Goal: Task Accomplishment & Management: Manage account settings

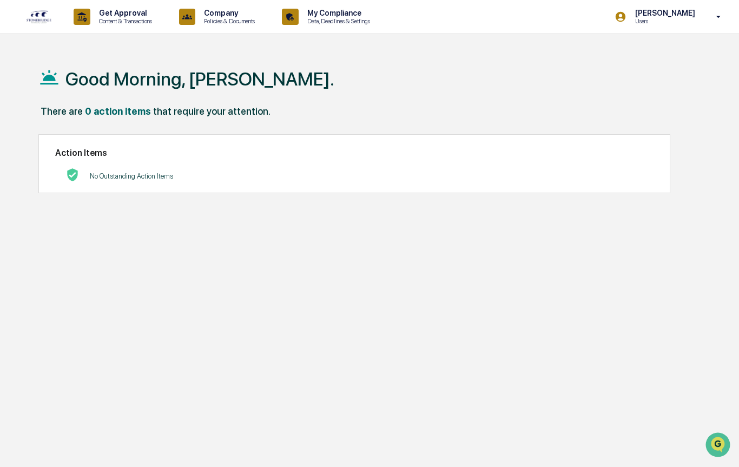
click at [119, 19] on p "Content & Transactions" at bounding box center [123, 21] width 67 height 8
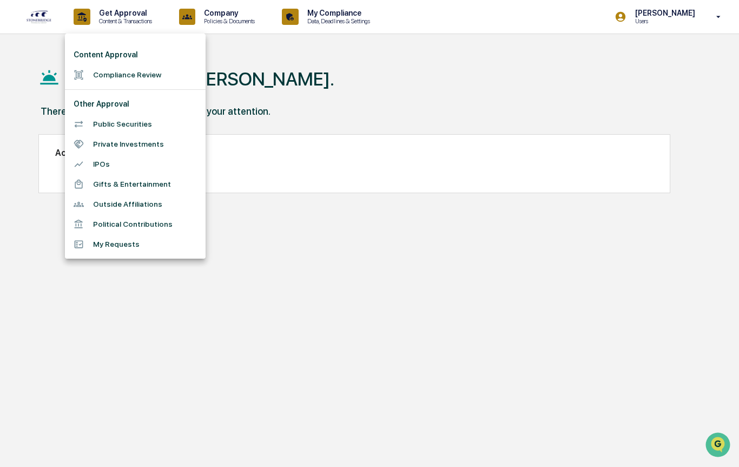
click at [231, 23] on div at bounding box center [369, 233] width 739 height 467
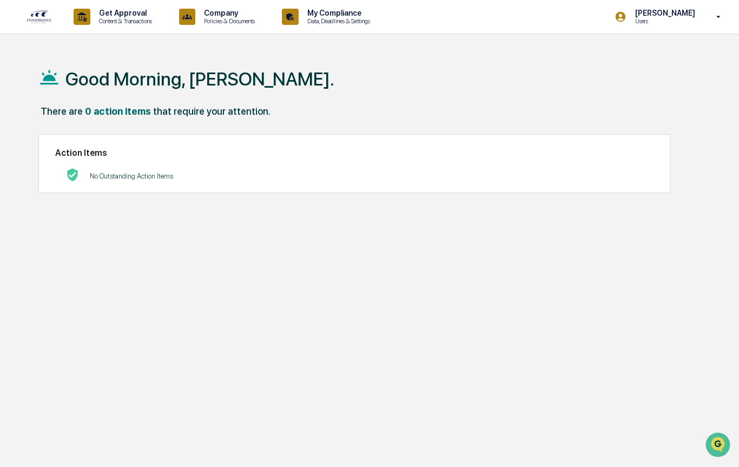
click at [224, 28] on div "Company Policies & Documents" at bounding box center [221, 17] width 92 height 34
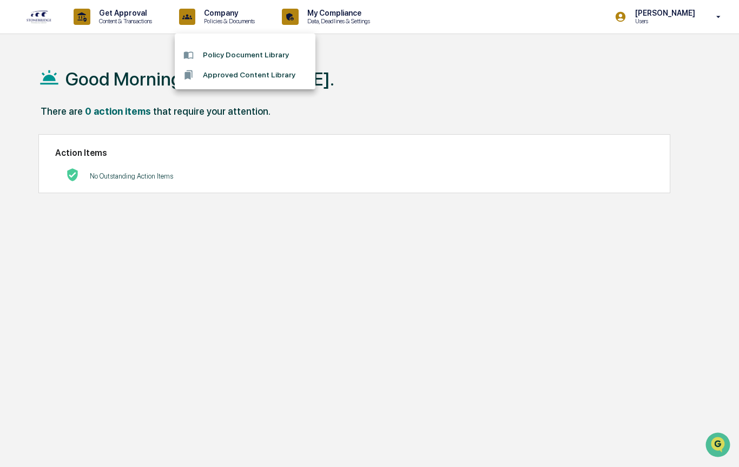
click at [354, 16] on div at bounding box center [369, 233] width 739 height 467
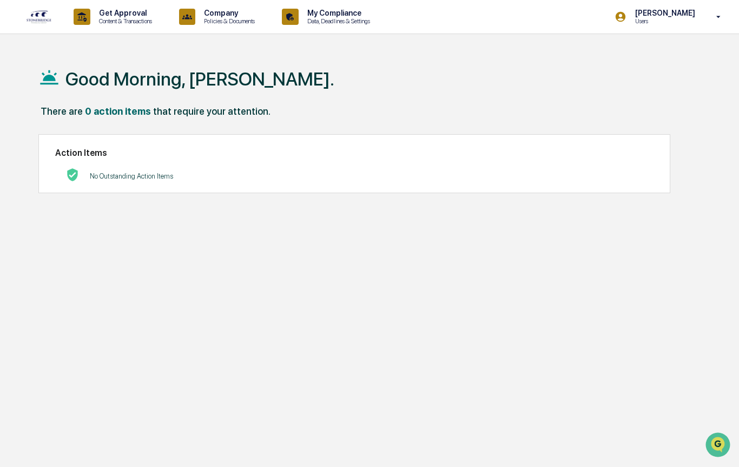
click at [350, 22] on p "Data, Deadlines & Settings" at bounding box center [337, 21] width 77 height 8
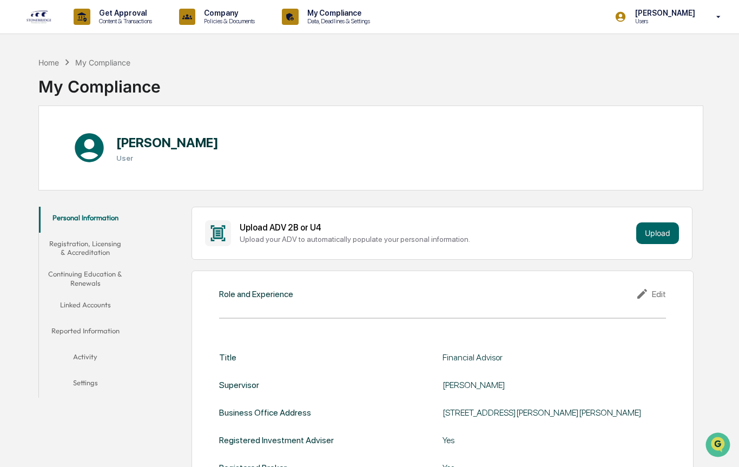
click at [88, 312] on button "Linked Accounts" at bounding box center [85, 307] width 92 height 26
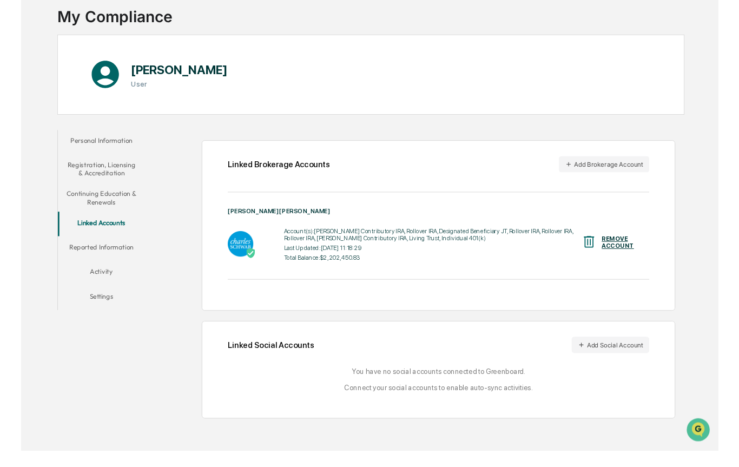
scroll to position [69, 0]
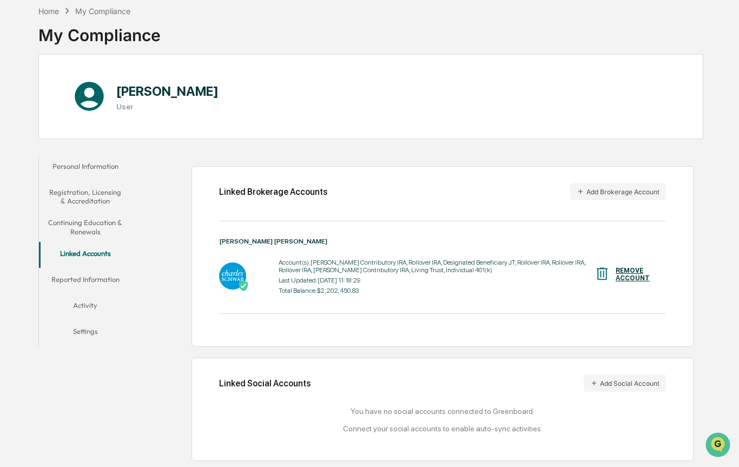
click at [269, 374] on div "Linked Social Accounts Add Social Account" at bounding box center [442, 382] width 447 height 17
click at [268, 374] on div "Linked Social Accounts Add Social Account" at bounding box center [442, 382] width 447 height 17
click at [634, 374] on button "Add Social Account" at bounding box center [624, 382] width 82 height 17
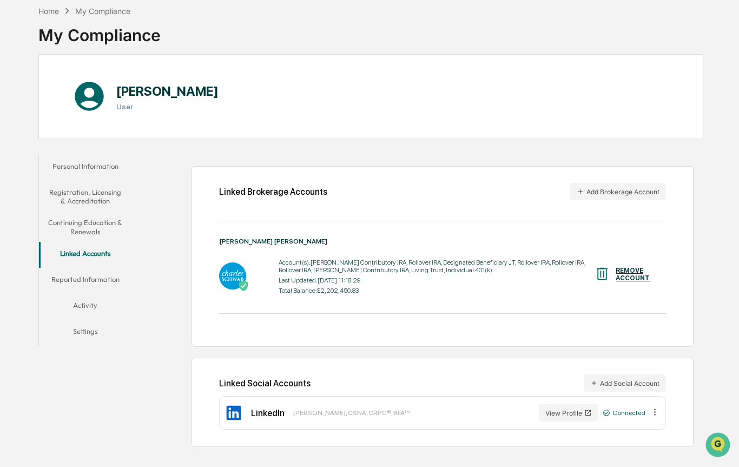
scroll to position [62, 0]
click at [90, 278] on button "Reported Information" at bounding box center [85, 281] width 92 height 26
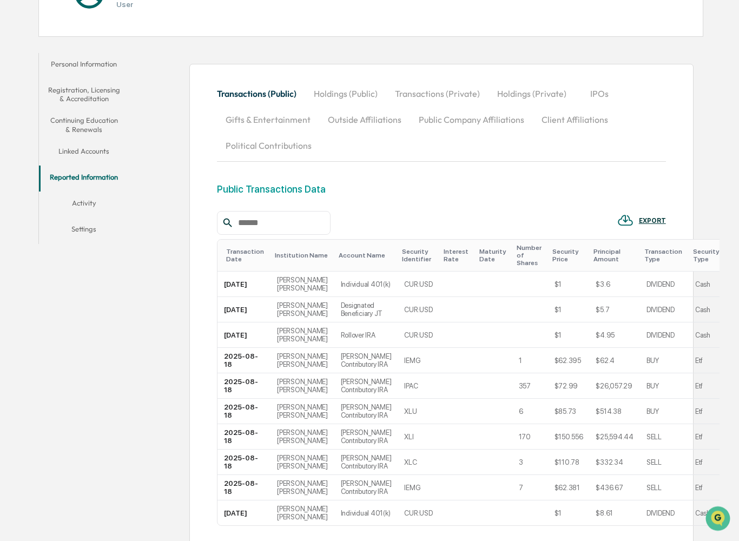
scroll to position [162, 0]
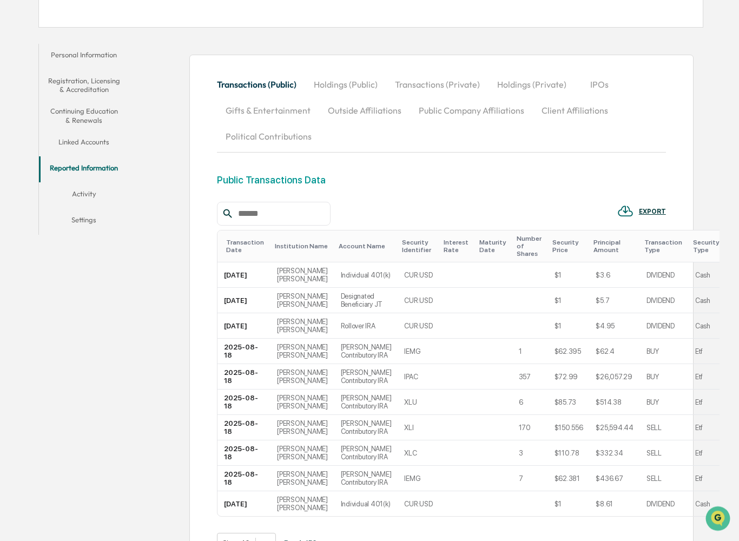
click at [83, 195] on button "Activity" at bounding box center [84, 196] width 90 height 26
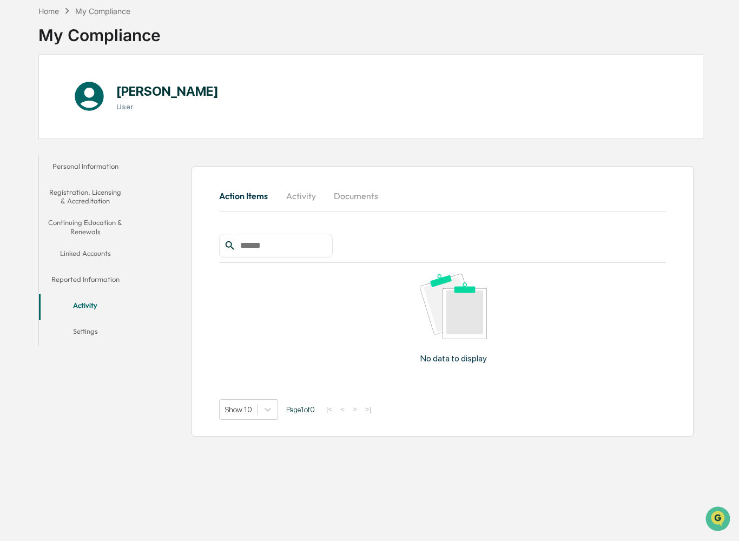
click at [307, 184] on button "Activity" at bounding box center [300, 196] width 49 height 26
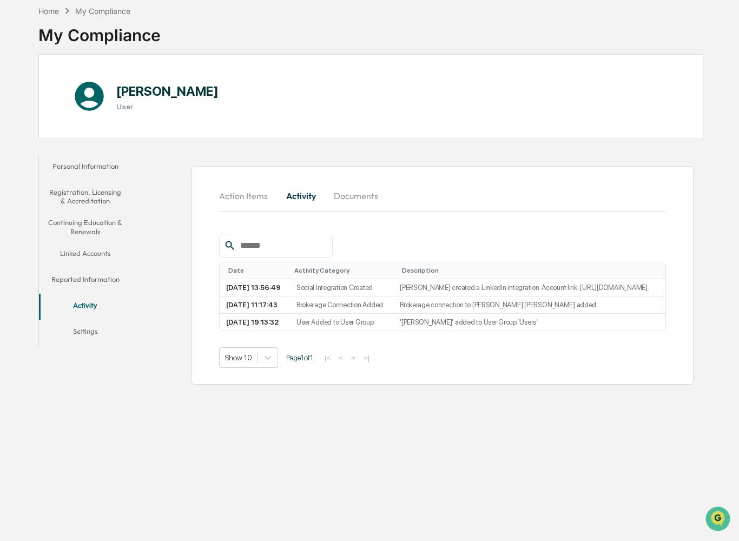
click at [359, 192] on button "Documents" at bounding box center [356, 196] width 62 height 26
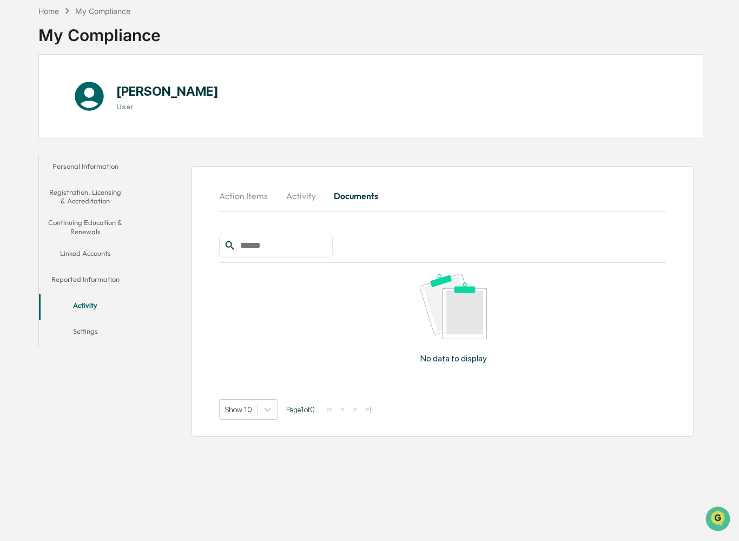
click at [87, 327] on button "Settings" at bounding box center [85, 333] width 92 height 26
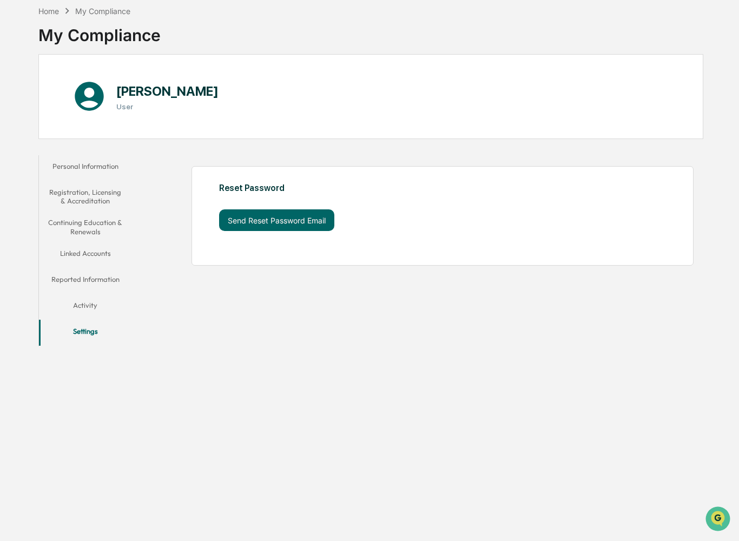
click at [91, 155] on button "Personal Information" at bounding box center [85, 168] width 92 height 26
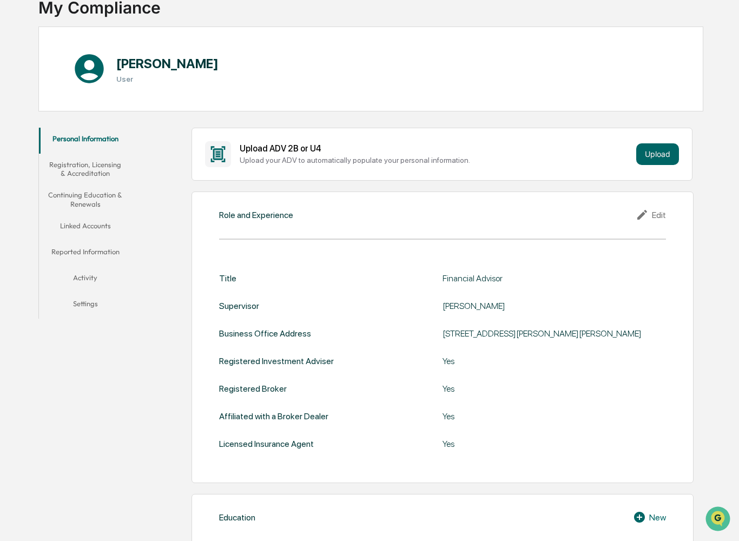
scroll to position [78, 0]
click at [656, 154] on button "Upload" at bounding box center [657, 155] width 43 height 22
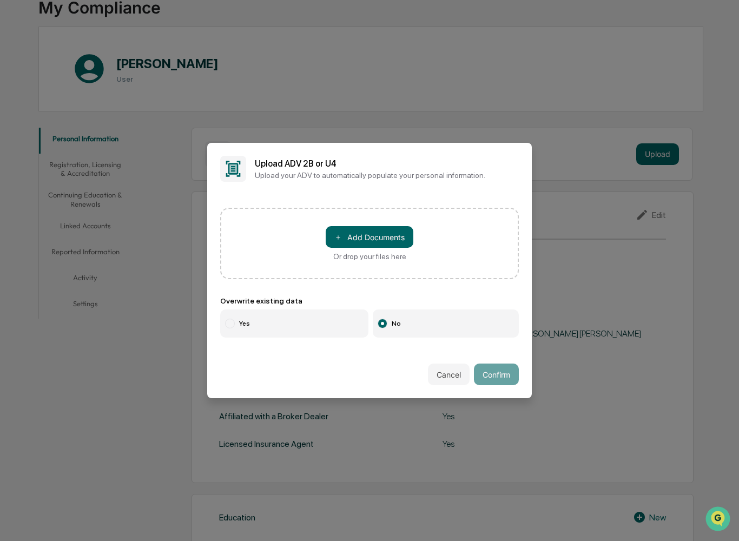
click at [439, 378] on button "Cancel" at bounding box center [449, 374] width 42 height 22
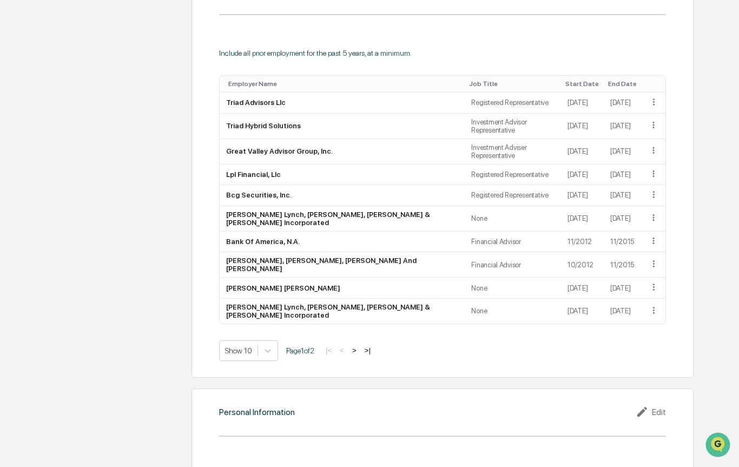
scroll to position [837, 0]
